Goal: Information Seeking & Learning: Learn about a topic

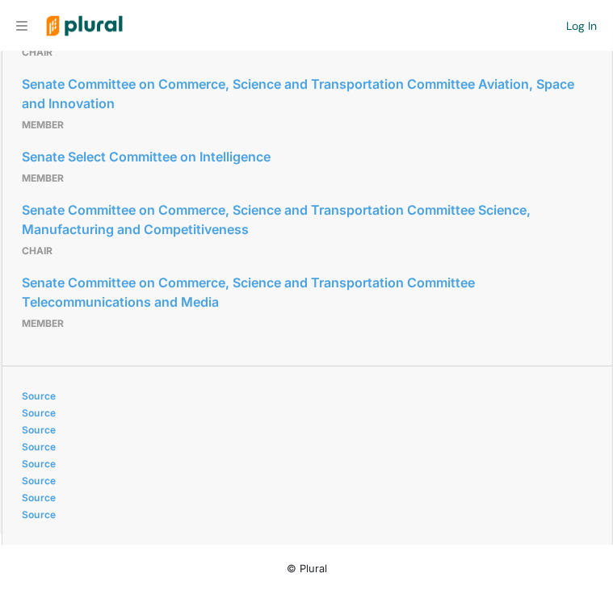
scroll to position [2856, 0]
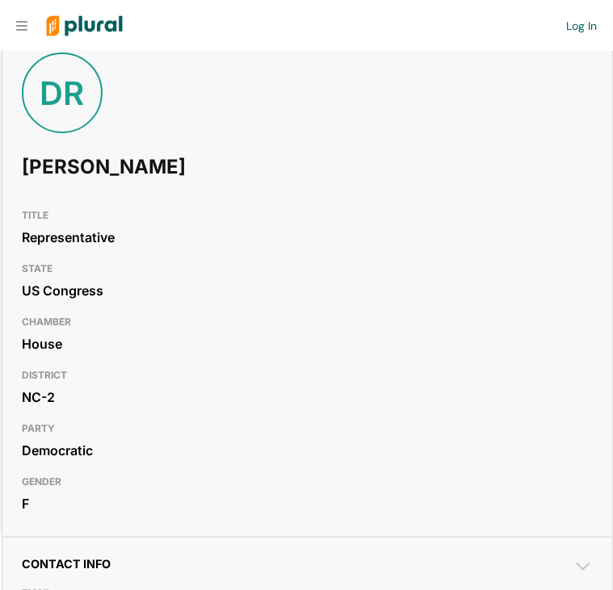
scroll to position [82, 0]
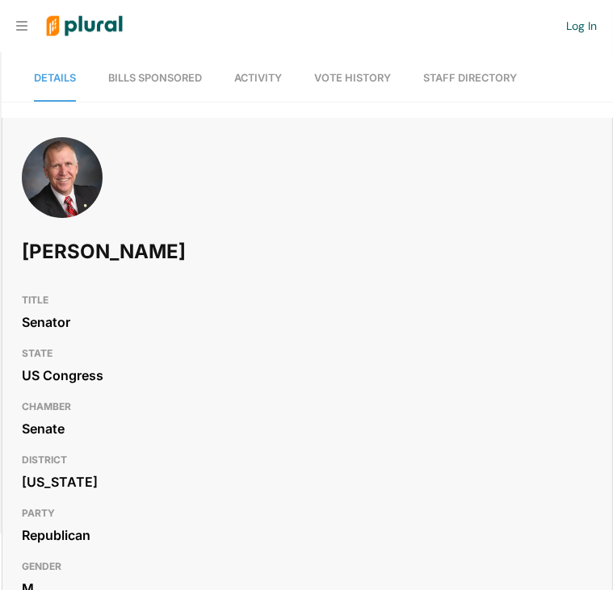
click at [188, 81] on span "Bills Sponsored" at bounding box center [155, 78] width 94 height 12
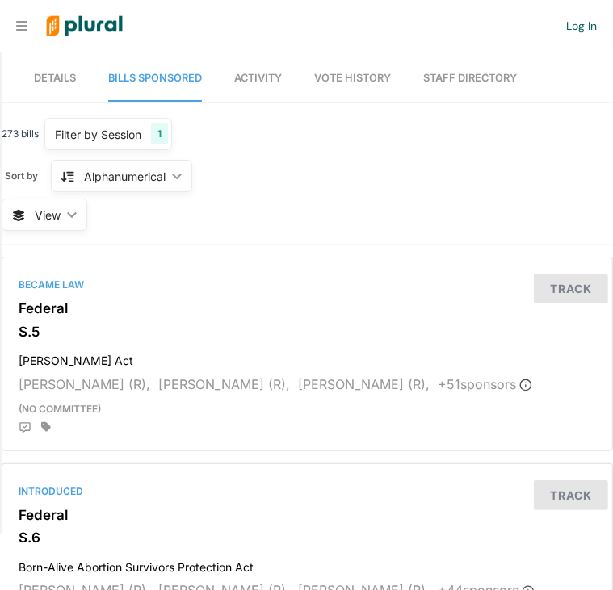
click at [268, 80] on span "Activity" at bounding box center [258, 78] width 48 height 12
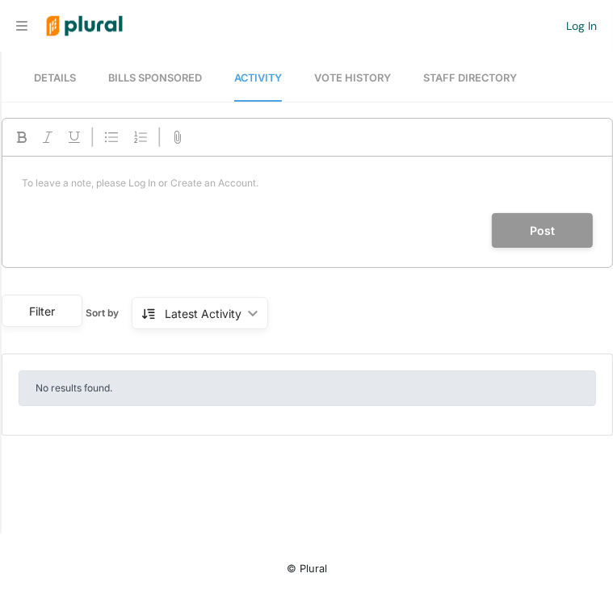
click at [349, 87] on link "Vote History" at bounding box center [352, 79] width 77 height 46
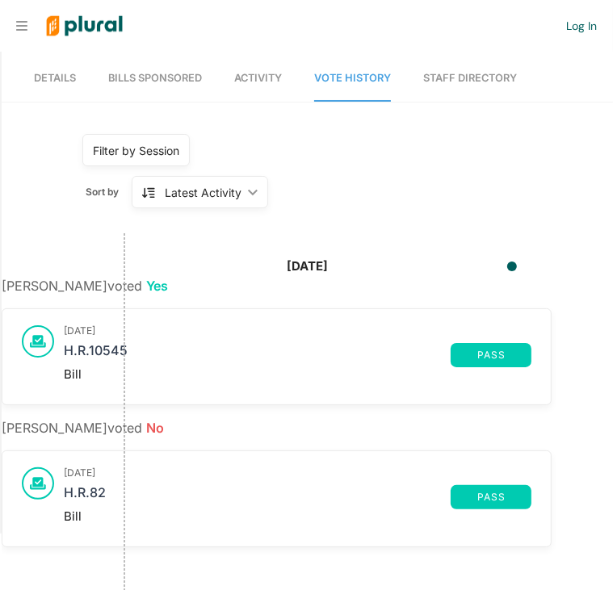
click at [449, 84] on link "Staff Directory" at bounding box center [470, 79] width 94 height 46
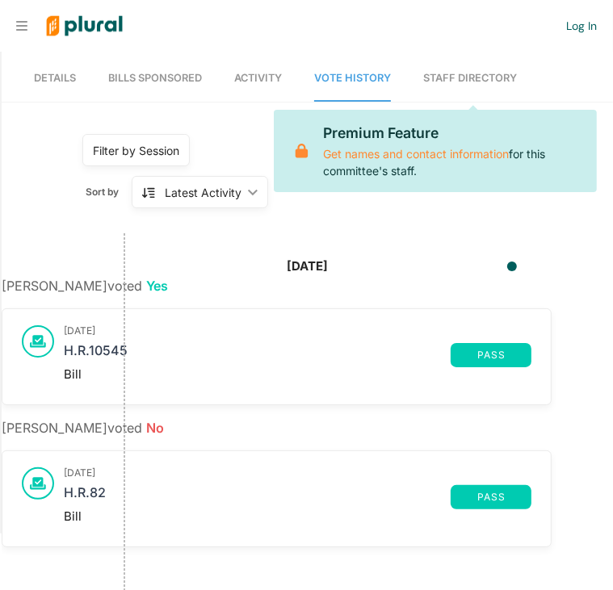
click at [55, 76] on span "Details" at bounding box center [55, 78] width 42 height 12
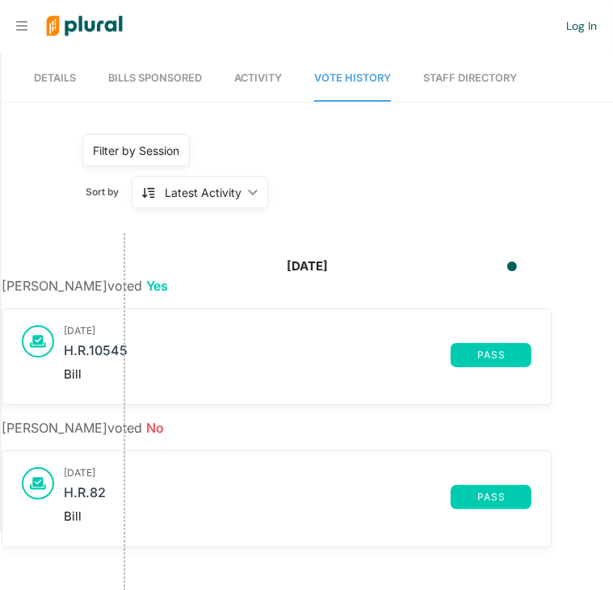
click at [39, 84] on span "Details" at bounding box center [55, 78] width 42 height 12
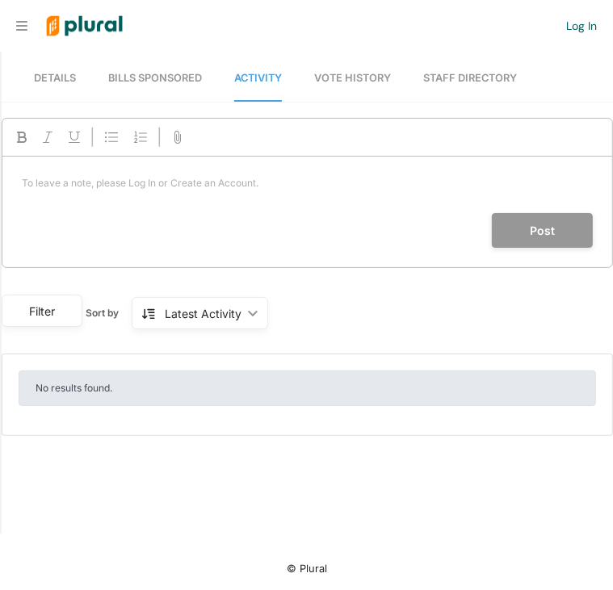
click at [57, 90] on link "Details" at bounding box center [55, 79] width 42 height 46
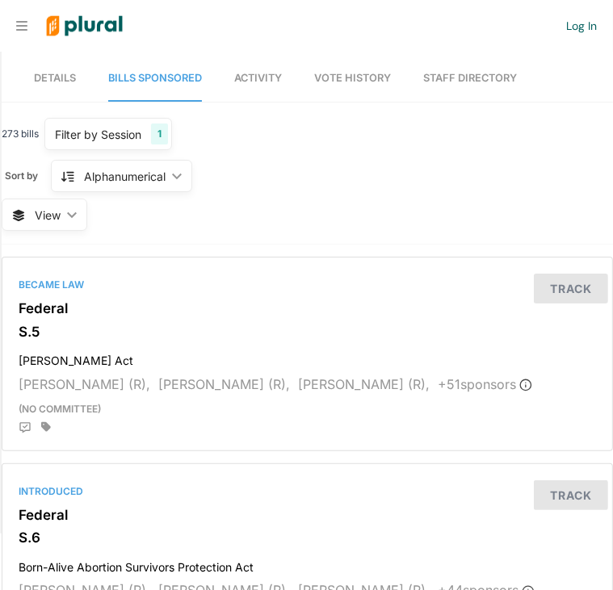
click at [55, 82] on span "Details" at bounding box center [55, 78] width 42 height 12
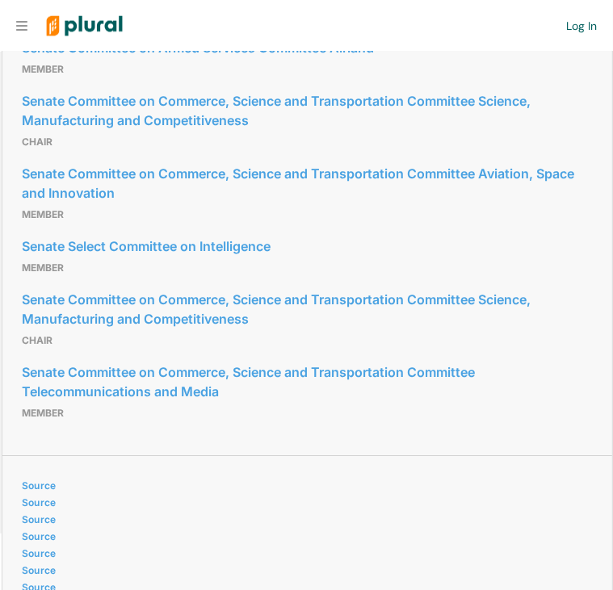
scroll to position [2681, 0]
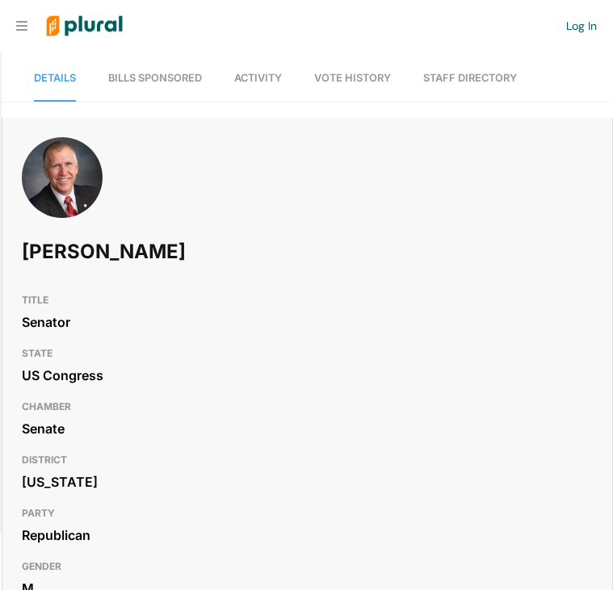
click at [162, 79] on span "Bills Sponsored" at bounding box center [155, 78] width 94 height 12
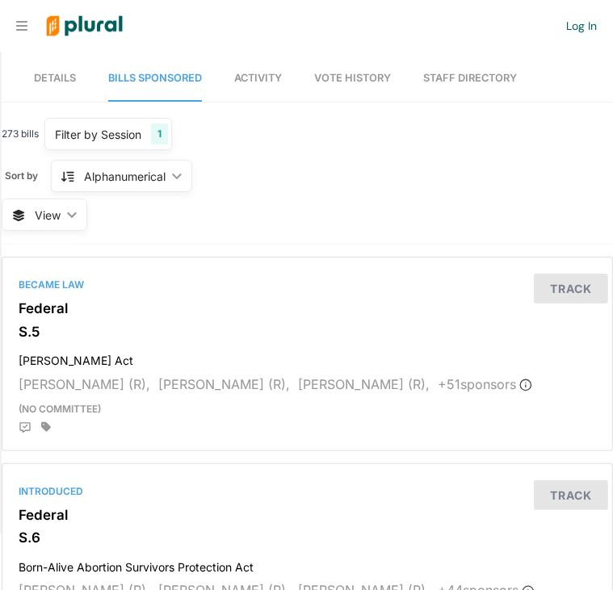
click at [244, 82] on span "Activity" at bounding box center [258, 78] width 48 height 12
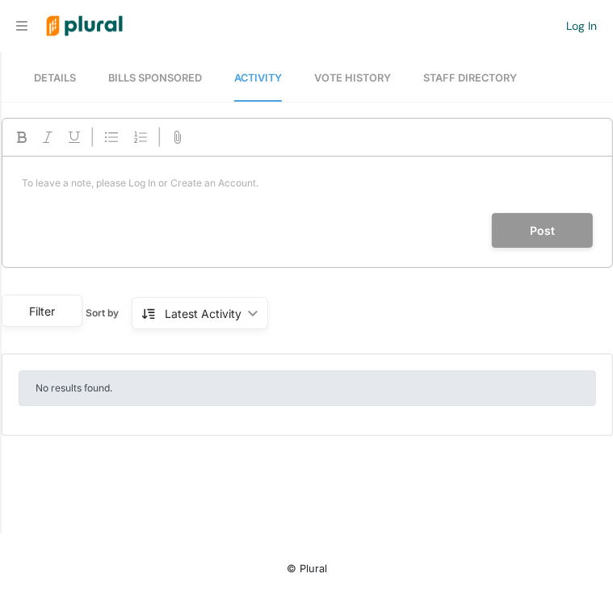
click at [352, 70] on link "Vote History" at bounding box center [352, 79] width 77 height 46
